Goal: Manage account settings

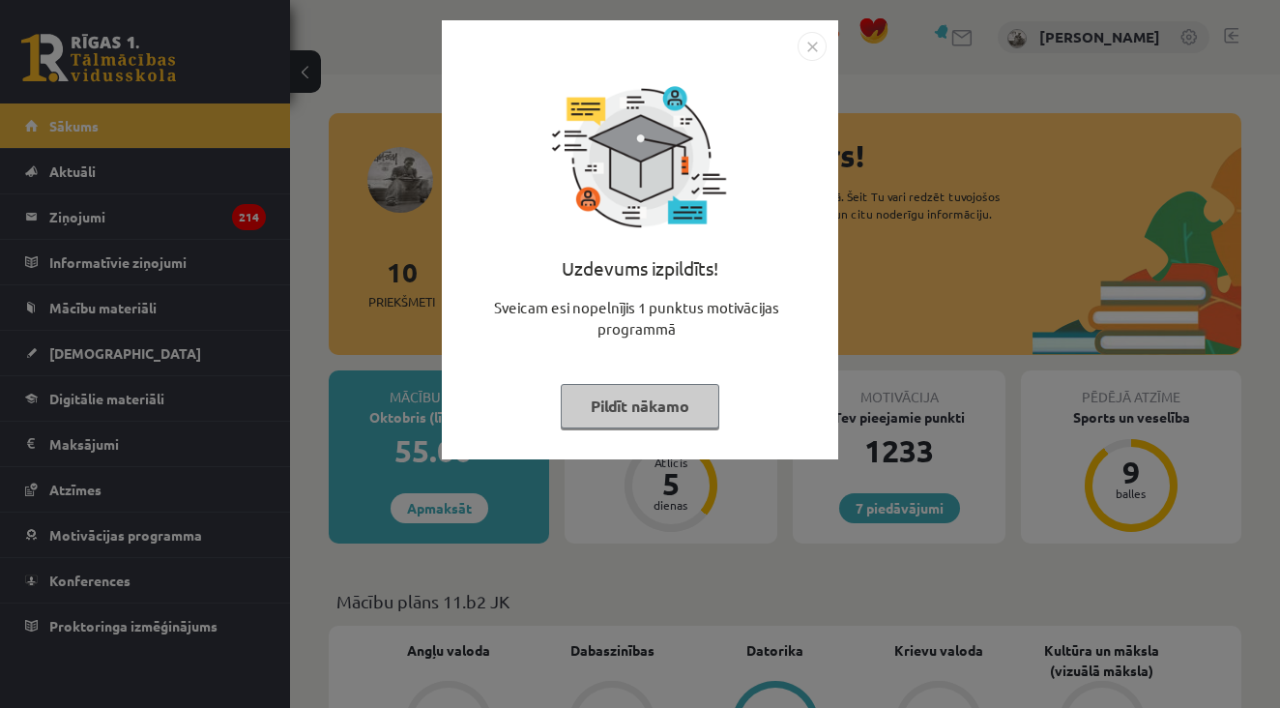
click at [817, 45] on img "Close" at bounding box center [812, 46] width 29 height 29
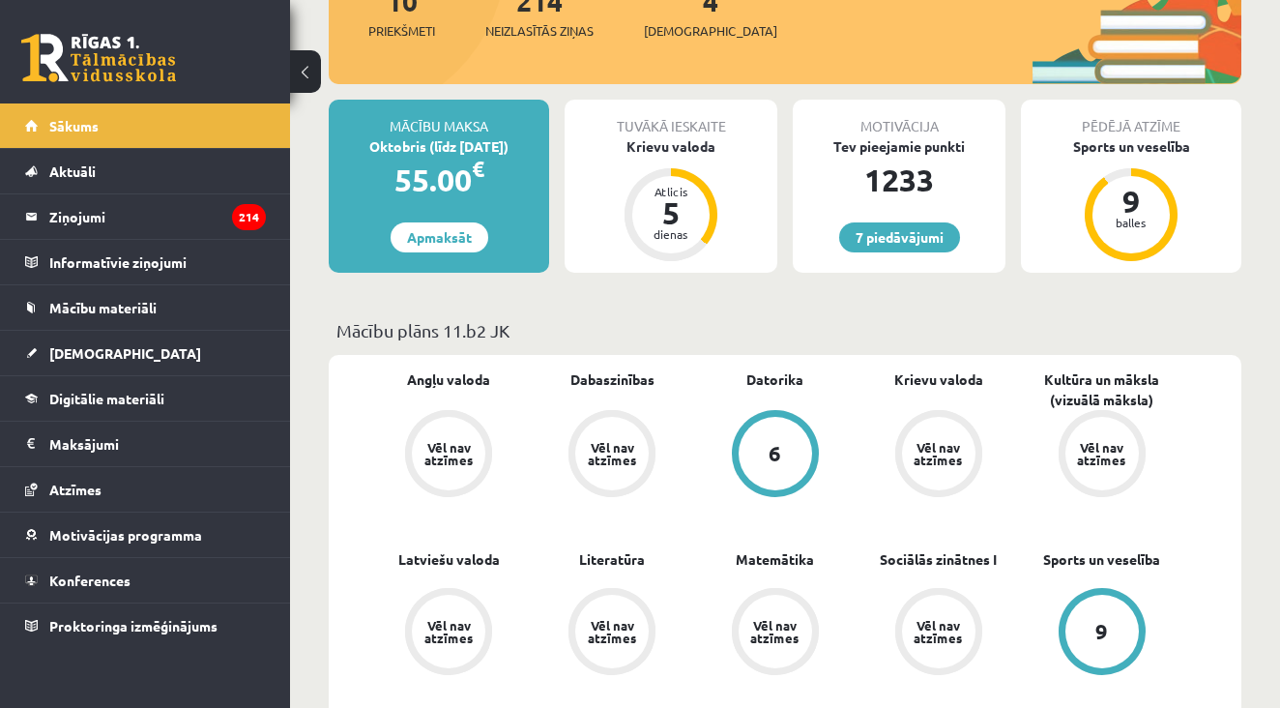
scroll to position [274, 0]
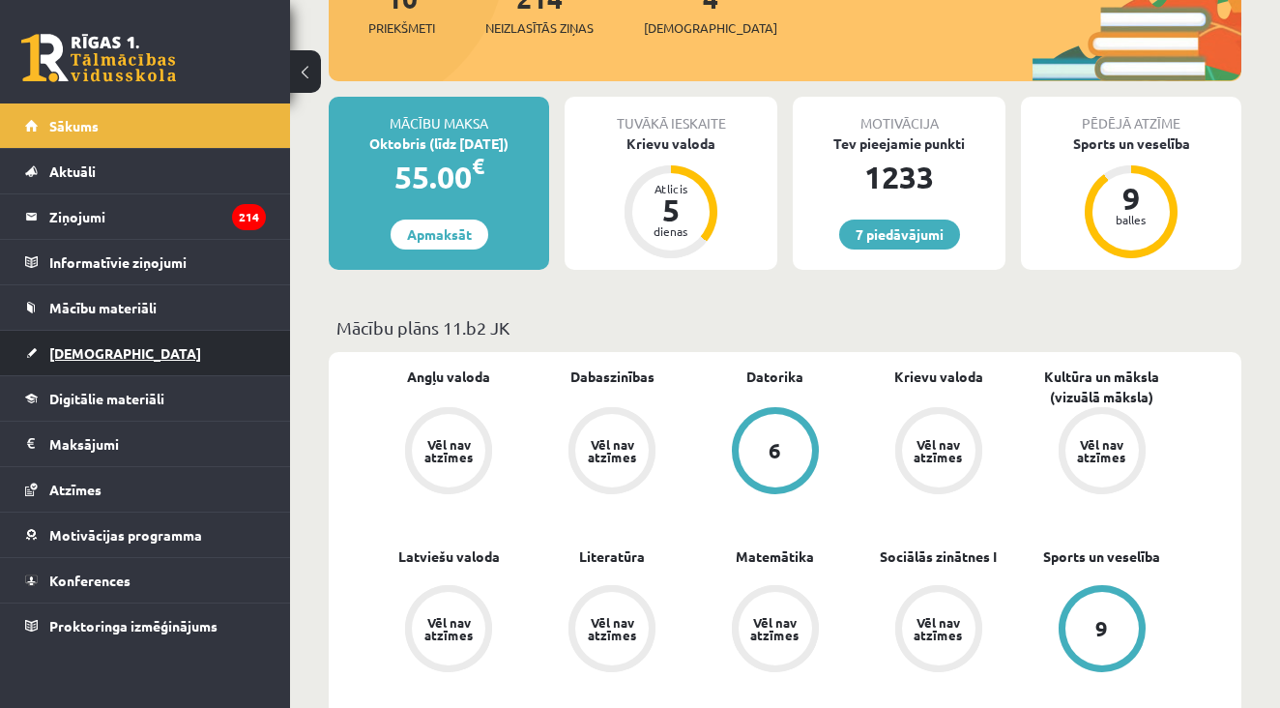
click at [93, 366] on link "[DEMOGRAPHIC_DATA]" at bounding box center [145, 353] width 241 height 44
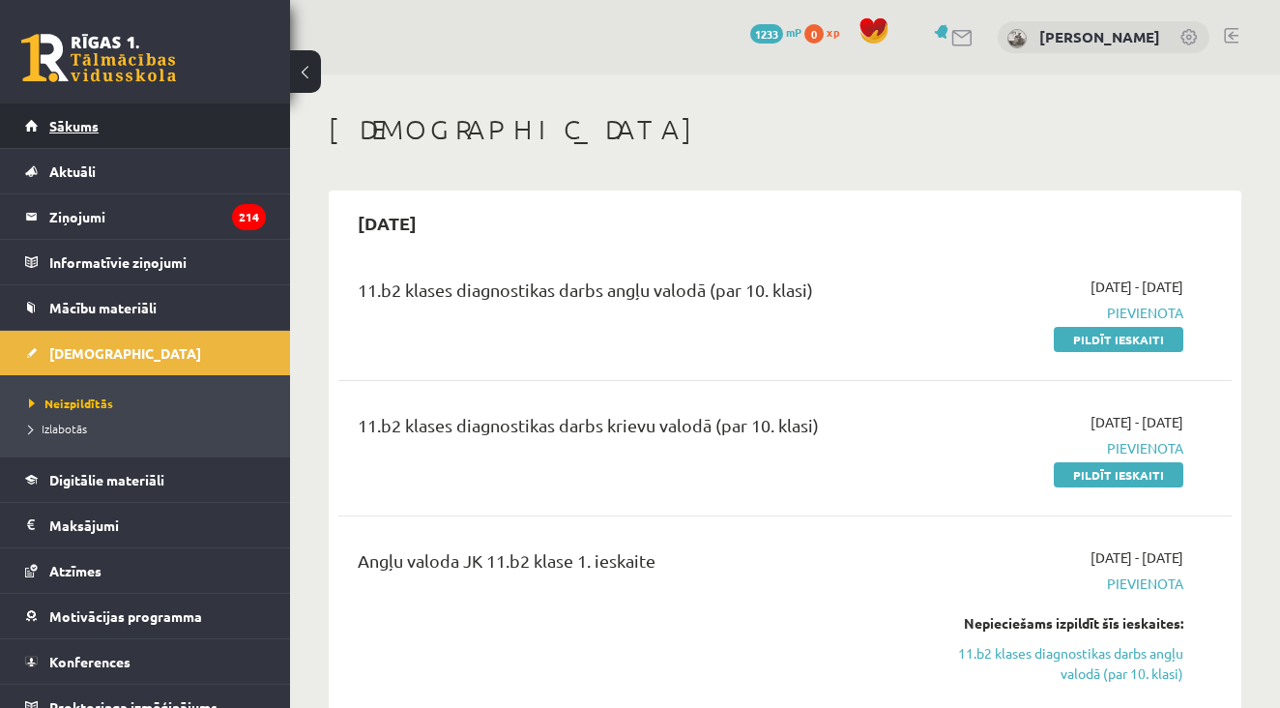
click at [141, 122] on link "Sākums" at bounding box center [145, 125] width 241 height 44
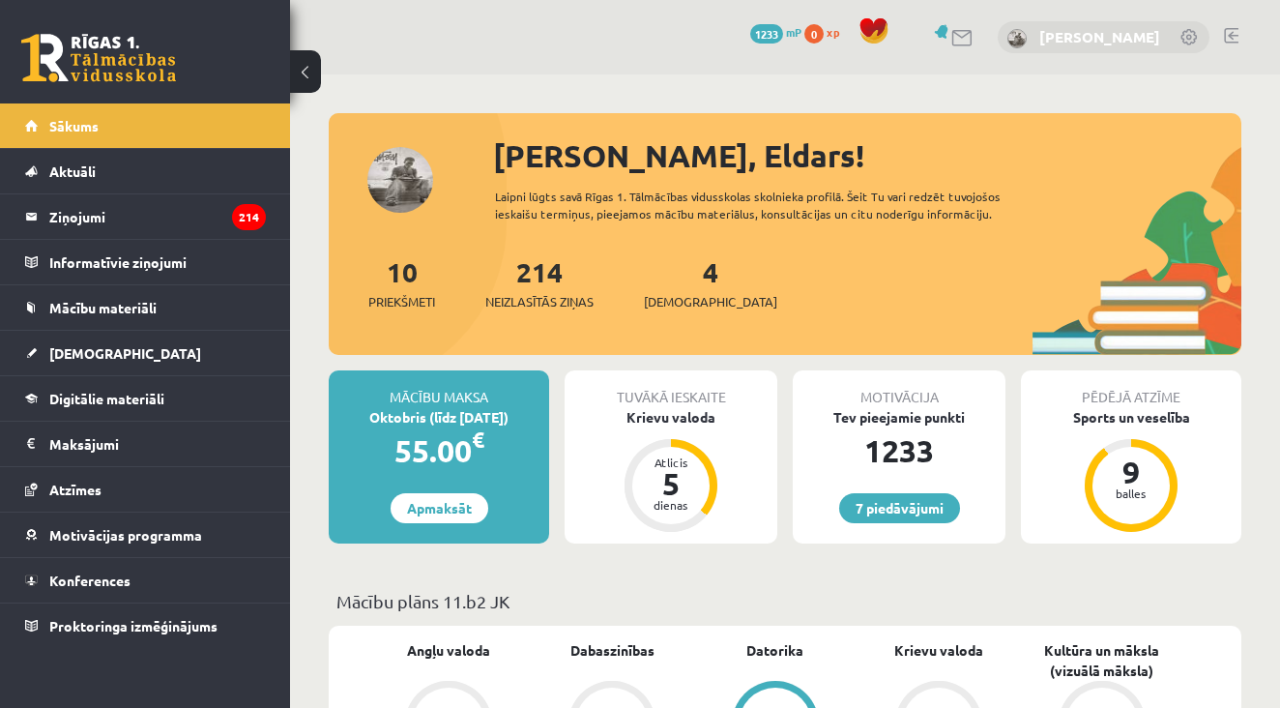
click at [1071, 38] on link "[PERSON_NAME]" at bounding box center [1099, 36] width 121 height 19
